Goal: Information Seeking & Learning: Learn about a topic

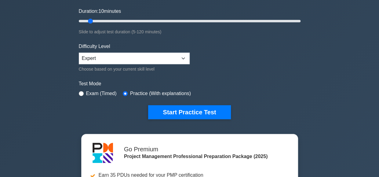
scroll to position [129, 0]
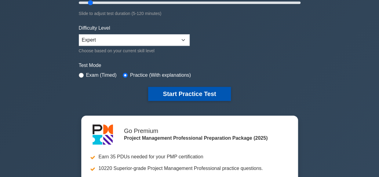
click at [189, 90] on button "Start Practice Test" at bounding box center [189, 94] width 82 height 14
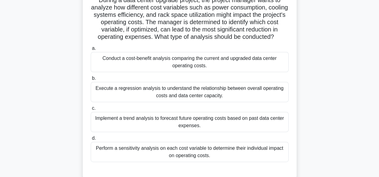
scroll to position [49, 0]
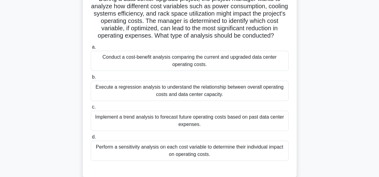
click at [268, 150] on div "Perform a sensitivity analysis on each cost variable to determine their individ…" at bounding box center [190, 150] width 198 height 20
click at [91, 139] on input "d. Perform a sensitivity analysis on each cost variable to determine their indi…" at bounding box center [91, 137] width 0 height 4
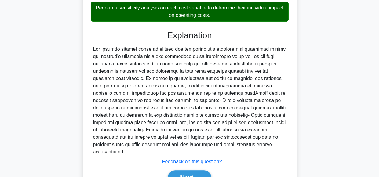
scroll to position [191, 0]
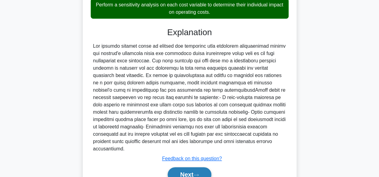
click at [201, 167] on button "Next" at bounding box center [189, 174] width 44 height 15
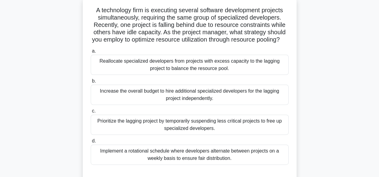
scroll to position [39, 0]
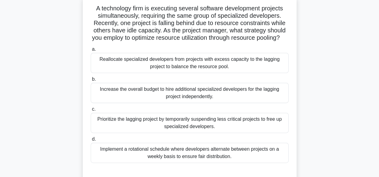
click at [263, 69] on div "Reallocate specialized developers from projects with excess capacity to the lag…" at bounding box center [190, 63] width 198 height 20
click at [91, 51] on input "a. Reallocate specialized developers from projects with excess capacity to the …" at bounding box center [91, 49] width 0 height 4
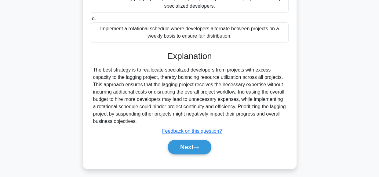
scroll to position [169, 0]
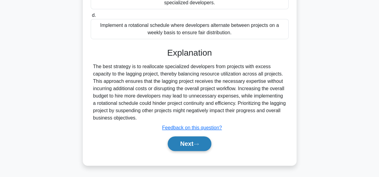
click at [200, 146] on button "Next" at bounding box center [189, 143] width 44 height 15
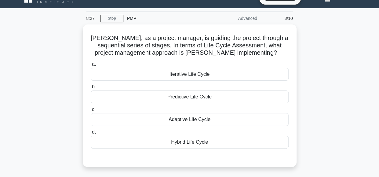
scroll to position [13, 0]
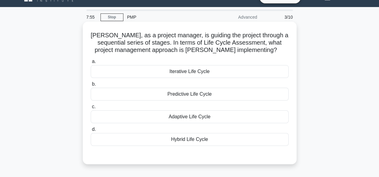
click at [246, 70] on div "Iterative Life Cycle" at bounding box center [190, 71] width 198 height 13
click at [91, 63] on input "a. Iterative Life Cycle" at bounding box center [91, 61] width 0 height 4
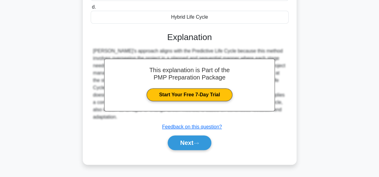
scroll to position [138, 0]
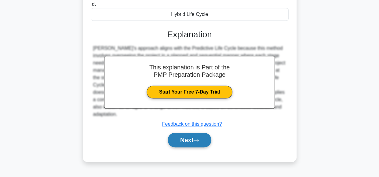
click at [192, 138] on button "Next" at bounding box center [189, 139] width 44 height 15
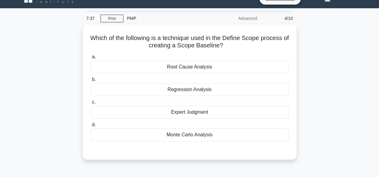
scroll to position [6, 0]
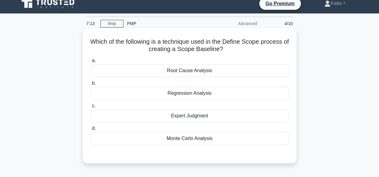
click at [237, 117] on div "Expert Judgment" at bounding box center [190, 115] width 198 height 13
click at [91, 108] on input "c. Expert Judgment" at bounding box center [91, 106] width 0 height 4
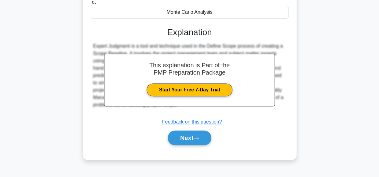
scroll to position [135, 0]
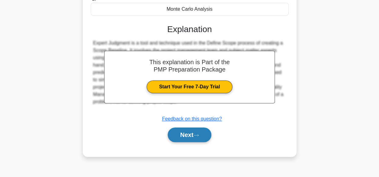
click at [181, 136] on button "Next" at bounding box center [189, 134] width 44 height 15
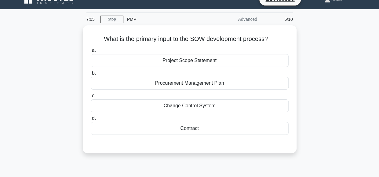
scroll to position [11, 0]
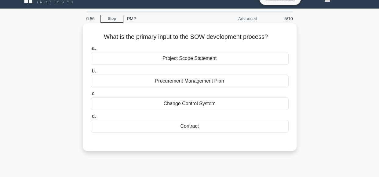
click at [199, 128] on div "Contract" at bounding box center [190, 126] width 198 height 13
click at [91, 118] on input "d. Contract" at bounding box center [91, 116] width 0 height 4
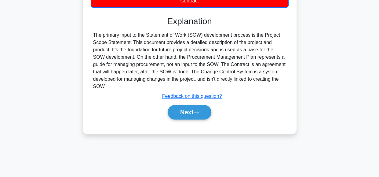
scroll to position [144, 0]
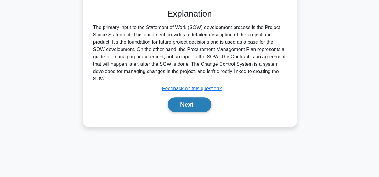
click at [190, 101] on button "Next" at bounding box center [189, 104] width 44 height 15
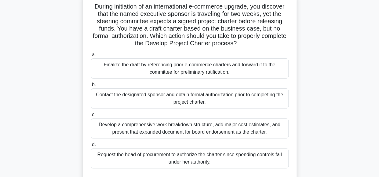
scroll to position [44, 0]
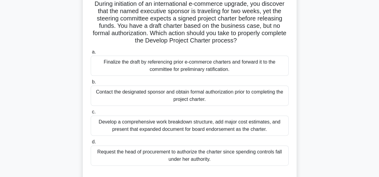
click at [259, 92] on div "Contact the designated sponsor and obtain formal authorization prior to complet…" at bounding box center [190, 95] width 198 height 20
click at [91, 84] on input "b. Contact the designated sponsor and obtain formal authorization prior to comp…" at bounding box center [91, 82] width 0 height 4
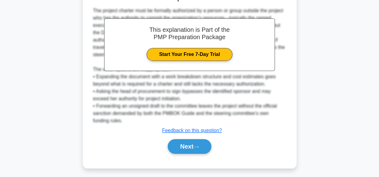
scroll to position [228, 0]
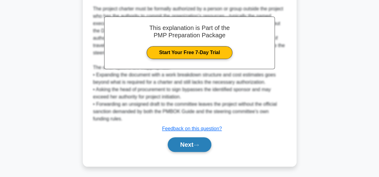
click at [188, 142] on button "Next" at bounding box center [189, 144] width 44 height 15
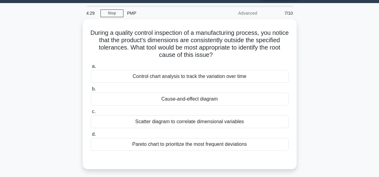
scroll to position [17, 0]
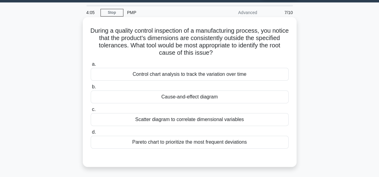
click at [239, 100] on div "Cause-and-effect diagram" at bounding box center [190, 96] width 198 height 13
click at [91, 89] on input "b. Cause-and-effect diagram" at bounding box center [91, 87] width 0 height 4
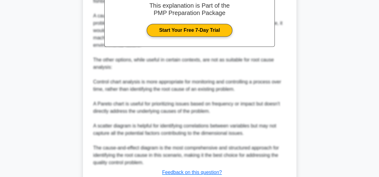
scroll to position [250, 0]
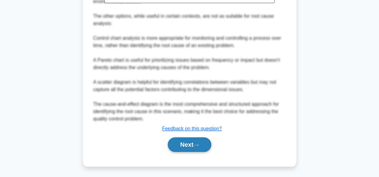
click at [196, 146] on icon at bounding box center [195, 144] width 5 height 3
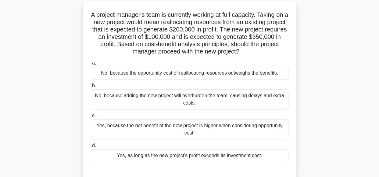
scroll to position [35, 0]
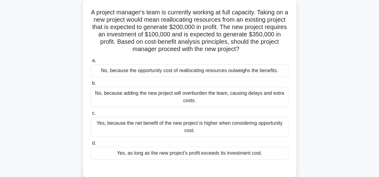
click at [258, 128] on div "Yes, because the net benefit of the new project is higher when considering oppo…" at bounding box center [190, 127] width 198 height 20
click at [91, 115] on input "c. Yes, because the net benefit of the new project is higher when considering o…" at bounding box center [91, 113] width 0 height 4
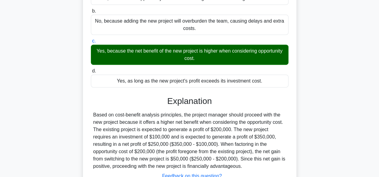
scroll to position [155, 0]
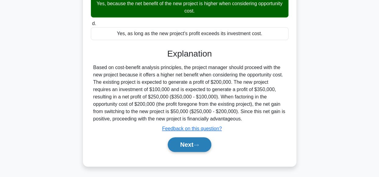
click at [200, 140] on button "Next" at bounding box center [190, 144] width 44 height 15
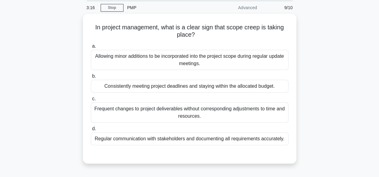
scroll to position [21, 0]
click at [196, 65] on div "Allowing minor additions to be incorporated into the project scope during regul…" at bounding box center [190, 59] width 198 height 20
click at [91, 48] on input "a. Allowing minor additions to be incorporated into the project scope during re…" at bounding box center [91, 46] width 0 height 4
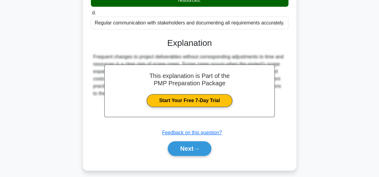
scroll to position [139, 0]
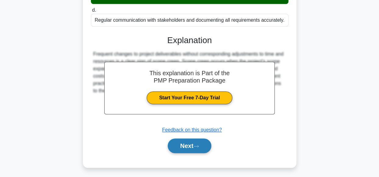
click at [184, 149] on button "Next" at bounding box center [190, 145] width 44 height 15
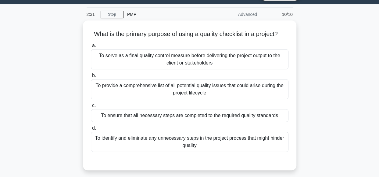
scroll to position [16, 0]
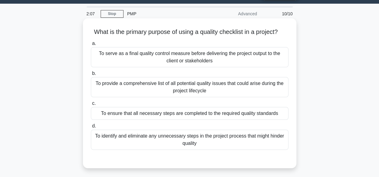
click at [281, 113] on div "To ensure that all necessary steps are completed to the required quality standa…" at bounding box center [190, 113] width 198 height 13
click at [91, 105] on input "c. To ensure that all necessary steps are completed to the required quality sta…" at bounding box center [91, 103] width 0 height 4
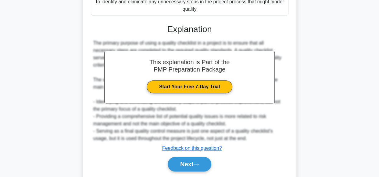
scroll to position [169, 0]
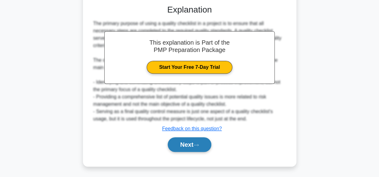
click at [194, 146] on button "Next" at bounding box center [190, 144] width 44 height 15
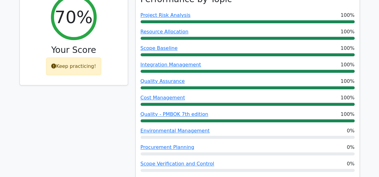
scroll to position [293, 0]
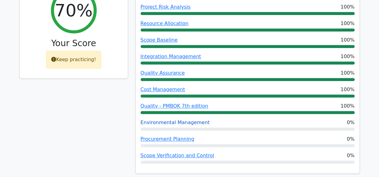
click at [162, 119] on link "Environmental Management" at bounding box center [175, 122] width 69 height 6
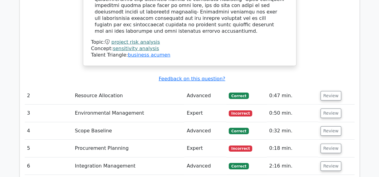
scroll to position [899, 0]
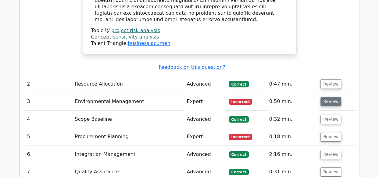
click at [329, 97] on button "Review" at bounding box center [331, 101] width 21 height 9
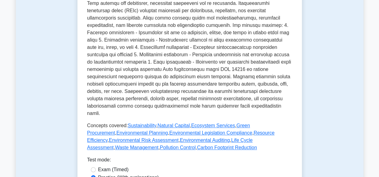
scroll to position [220, 0]
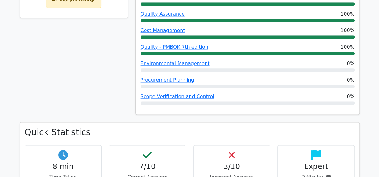
scroll to position [325, 0]
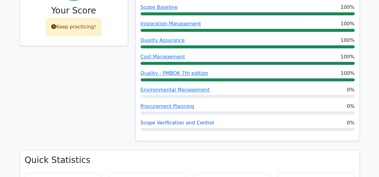
click at [160, 120] on link "Scope Verification and Control" at bounding box center [178, 123] width 74 height 6
click at [186, 87] on link "Environmental Management" at bounding box center [175, 90] width 69 height 6
click at [173, 103] on link "Procurement Planning" at bounding box center [168, 106] width 54 height 6
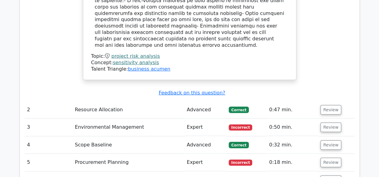
scroll to position [877, 0]
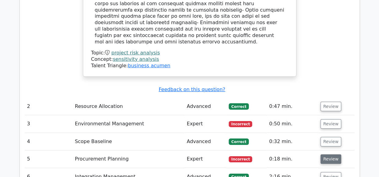
click at [328, 154] on button "Review" at bounding box center [331, 158] width 21 height 9
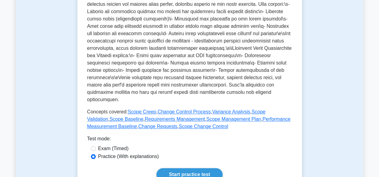
scroll to position [220, 0]
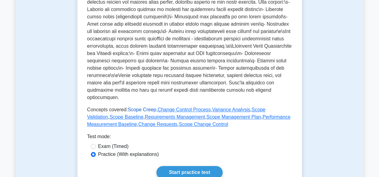
click at [142, 109] on link "Scope Creep" at bounding box center [142, 109] width 28 height 5
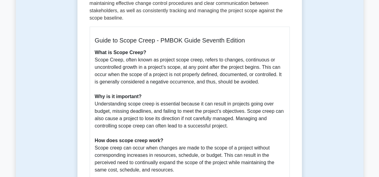
scroll to position [146, 0]
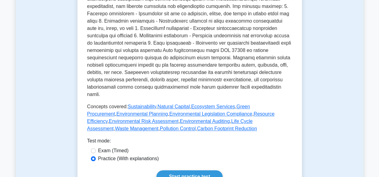
scroll to position [244, 0]
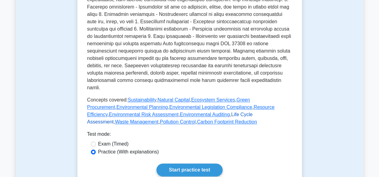
click at [207, 112] on link "Life Cycle Assessment" at bounding box center [170, 118] width 166 height 13
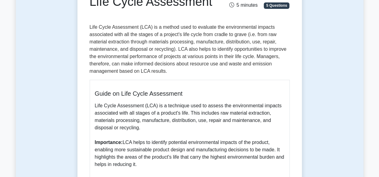
scroll to position [110, 0]
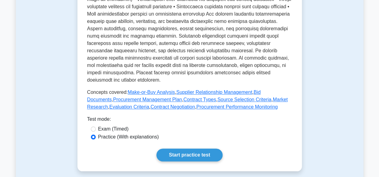
scroll to position [244, 0]
